Goal: Transaction & Acquisition: Purchase product/service

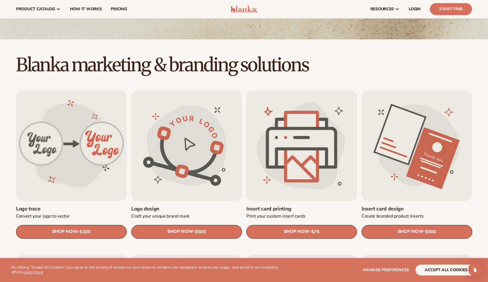
scroll to position [107, 0]
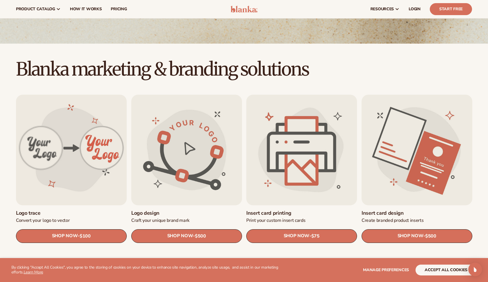
click at [405, 210] on link "Insert card design" at bounding box center [416, 213] width 111 height 7
